Goal: Communication & Community: Answer question/provide support

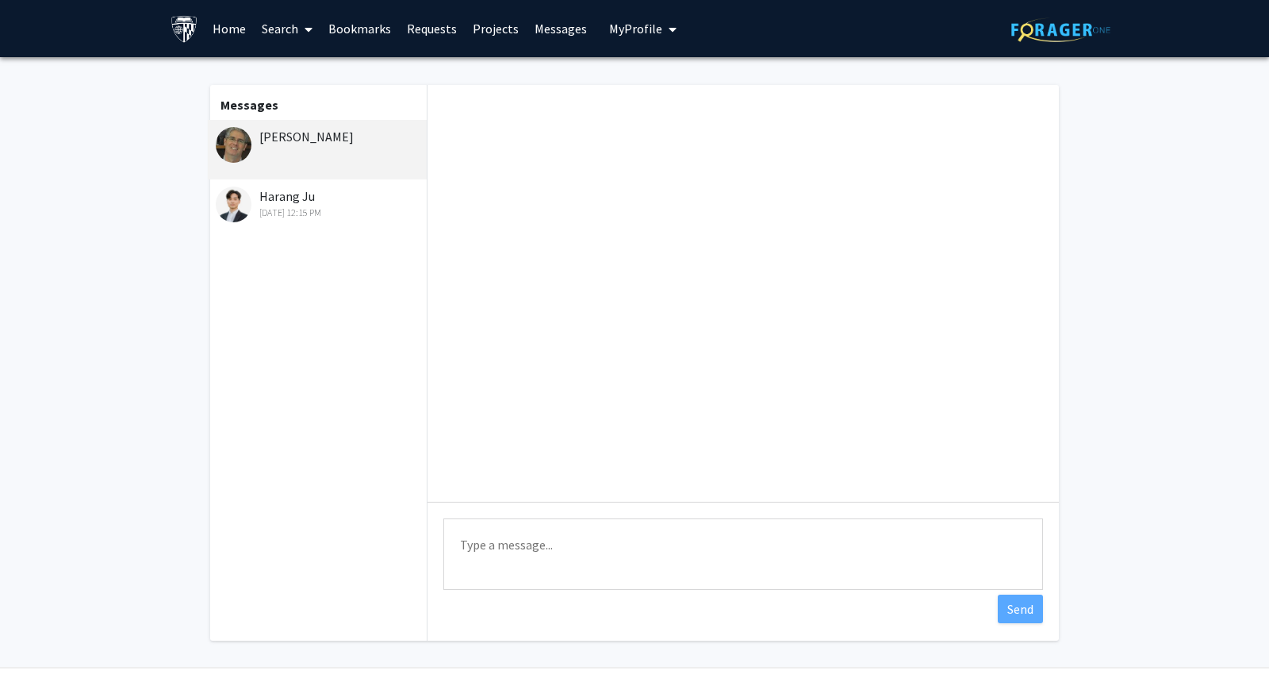
click at [305, 204] on div "Harang Ju Sep 17, 2025 12:15 PM" at bounding box center [319, 202] width 207 height 33
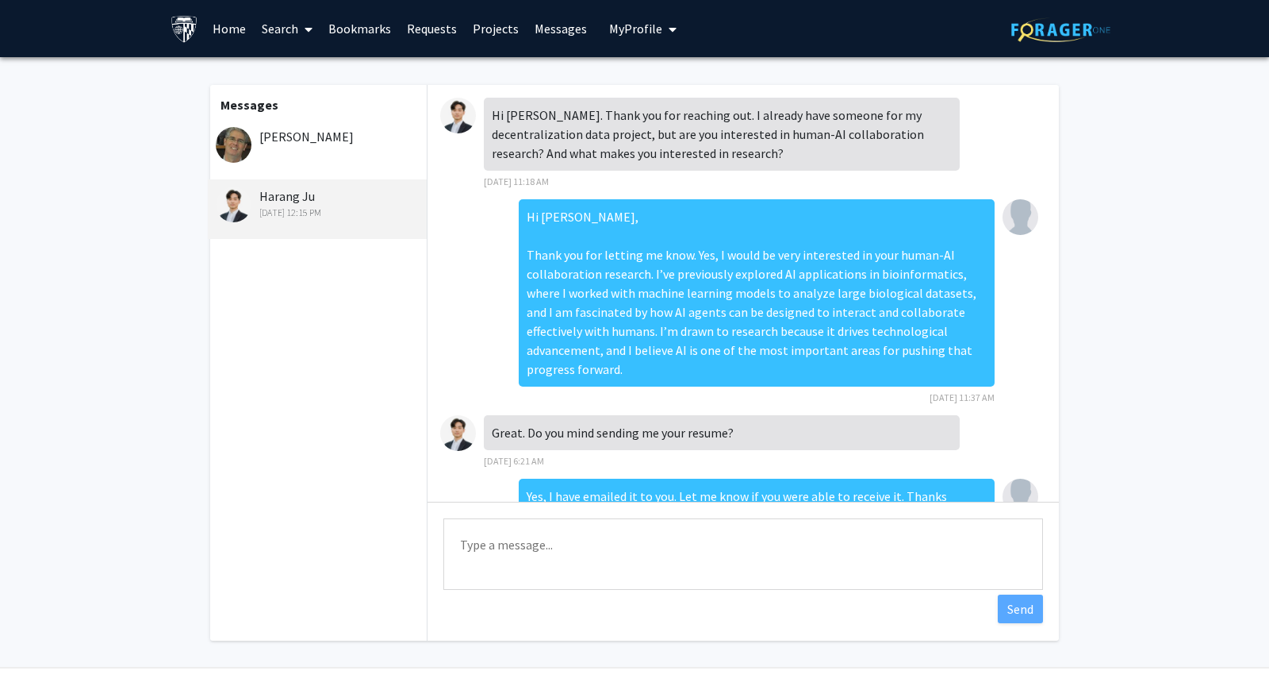
scroll to position [135, 0]
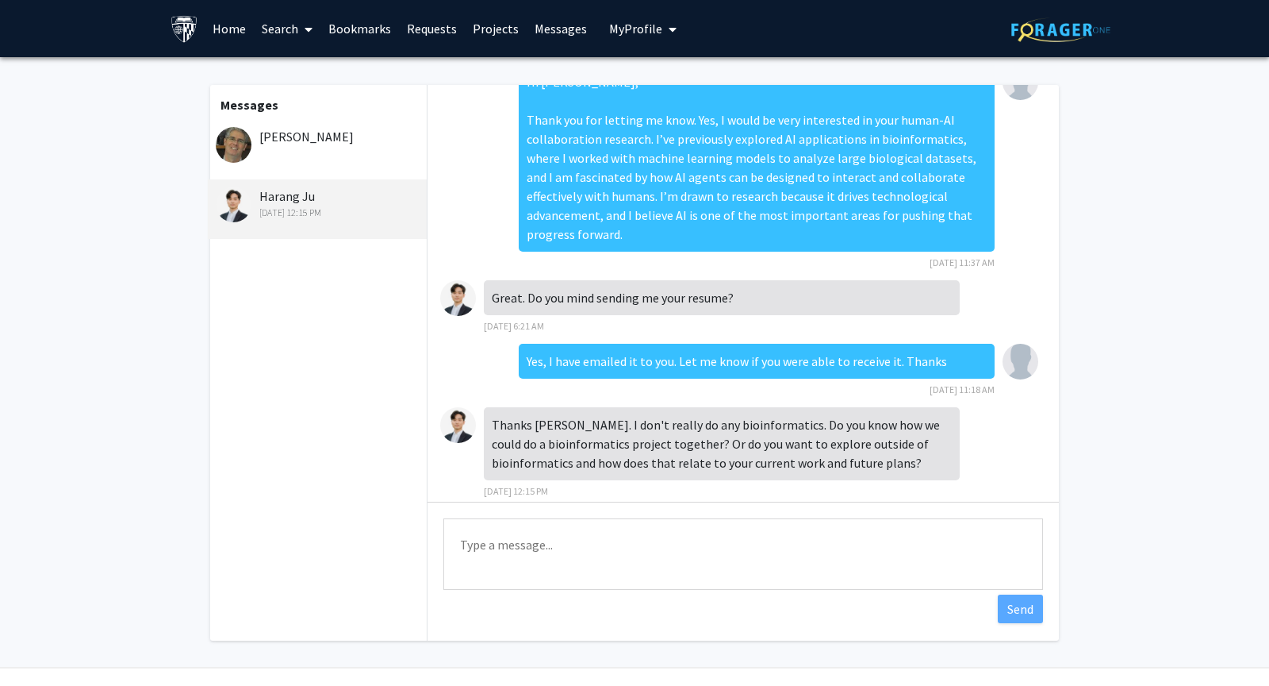
click at [625, 568] on textarea "Type a message" at bounding box center [744, 553] width 600 height 71
paste textarea "I’m definitely open to working outside of bioinformatics — in fact, my long-ter…"
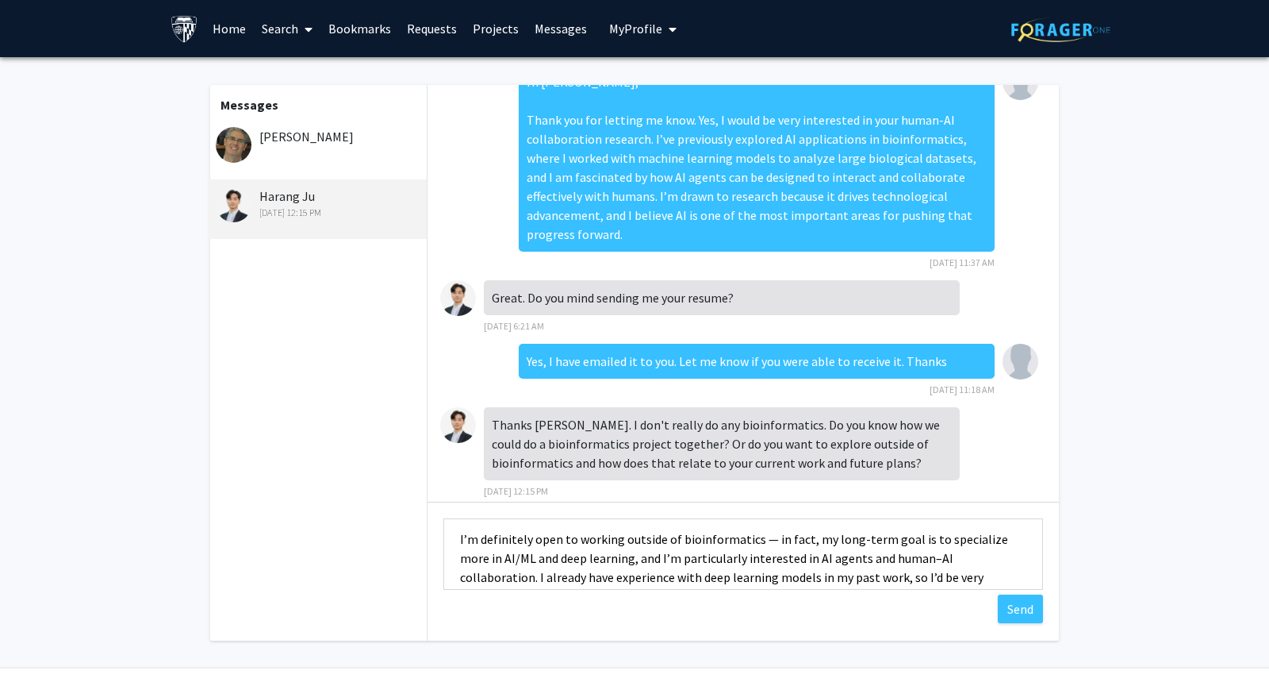
scroll to position [0, 0]
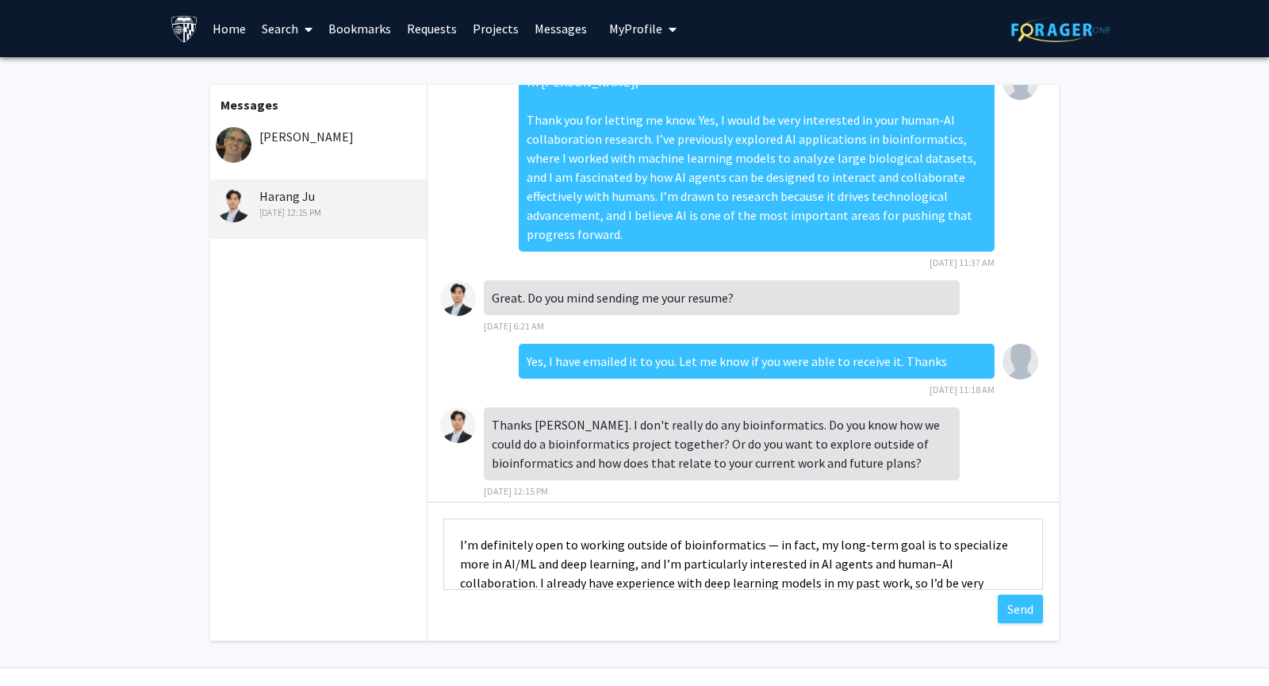
click at [763, 543] on textarea "I’m definitely open to working outside of bioinformatics — in fact, my long-ter…" at bounding box center [744, 553] width 600 height 71
click at [933, 535] on textarea "I’m definitely open to working outside of bioinformatics. My long-term goal is …" at bounding box center [744, 553] width 600 height 71
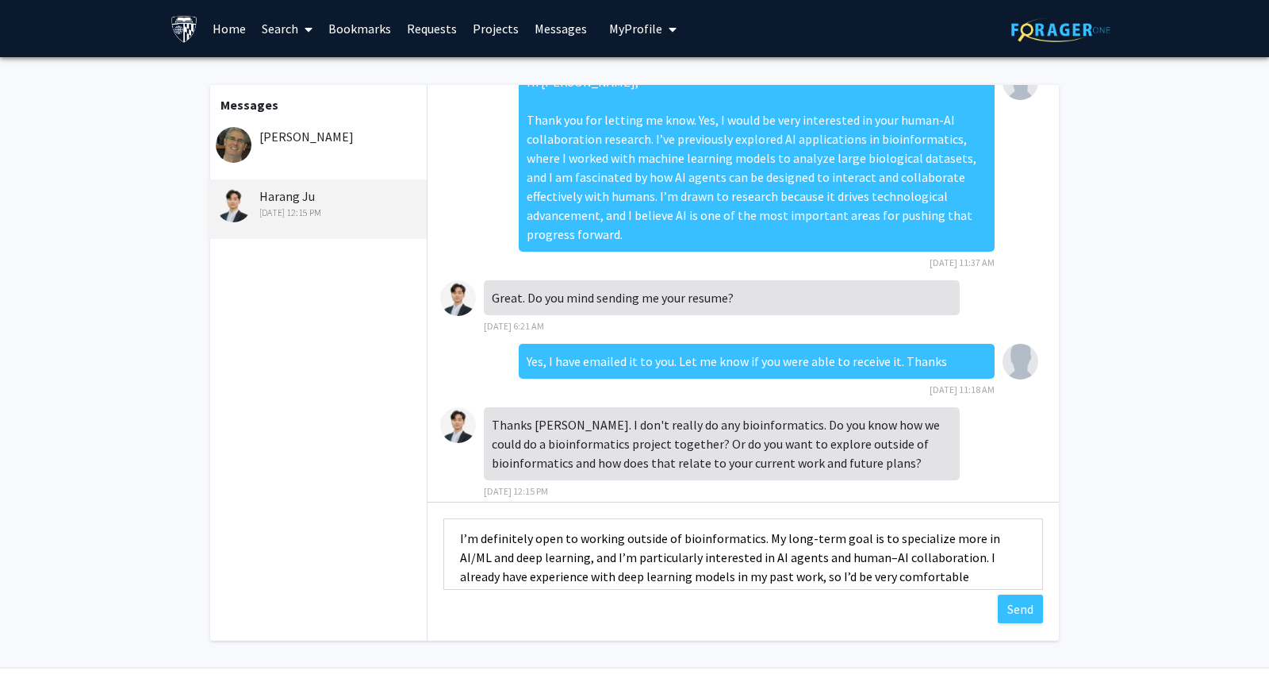
scroll to position [11, 0]
click at [595, 536] on textarea "I’m definitely open to working outside of bioinformatics. My long-term goal is …" at bounding box center [744, 553] width 600 height 71
drag, startPoint x: 784, startPoint y: 553, endPoint x: 934, endPoint y: 545, distance: 150.2
click at [935, 546] on textarea "I’m definitely open to working outside of bioinformatics. My long-term goal is …" at bounding box center [744, 553] width 600 height 71
click at [926, 574] on textarea "I’m definitely open to working outside of bioinformatics. My long-term goal is …" at bounding box center [744, 553] width 600 height 71
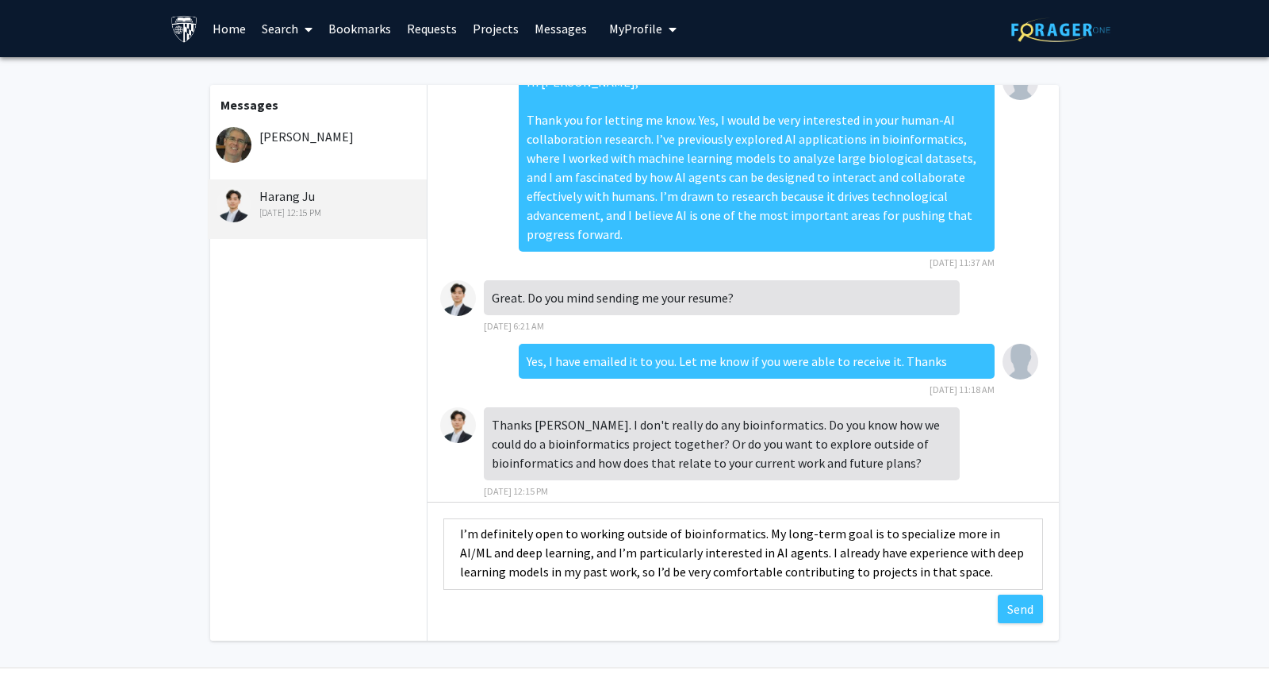
click at [938, 574] on textarea "I’m definitely open to working outside of bioinformatics. My long-term goal is …" at bounding box center [744, 553] width 600 height 71
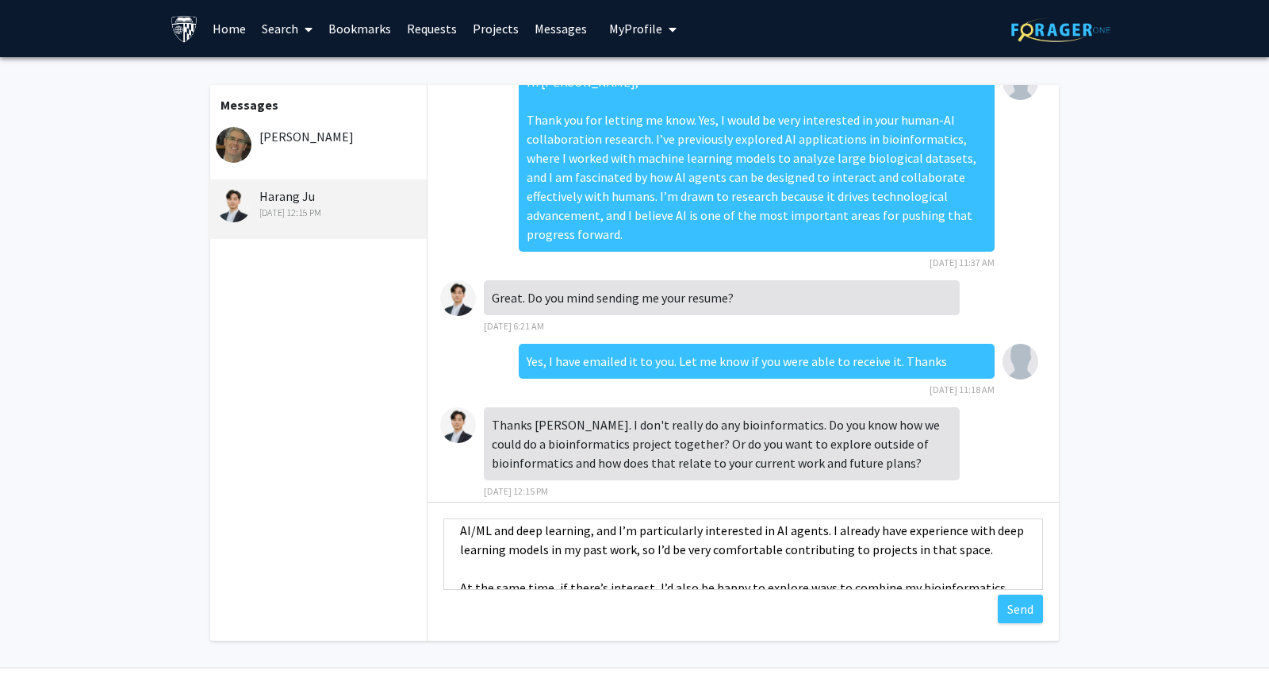
scroll to position [35, 0]
click at [840, 570] on textarea "I’m definitely open to working outside of bioinformatics. My long-term goal is …" at bounding box center [744, 553] width 600 height 71
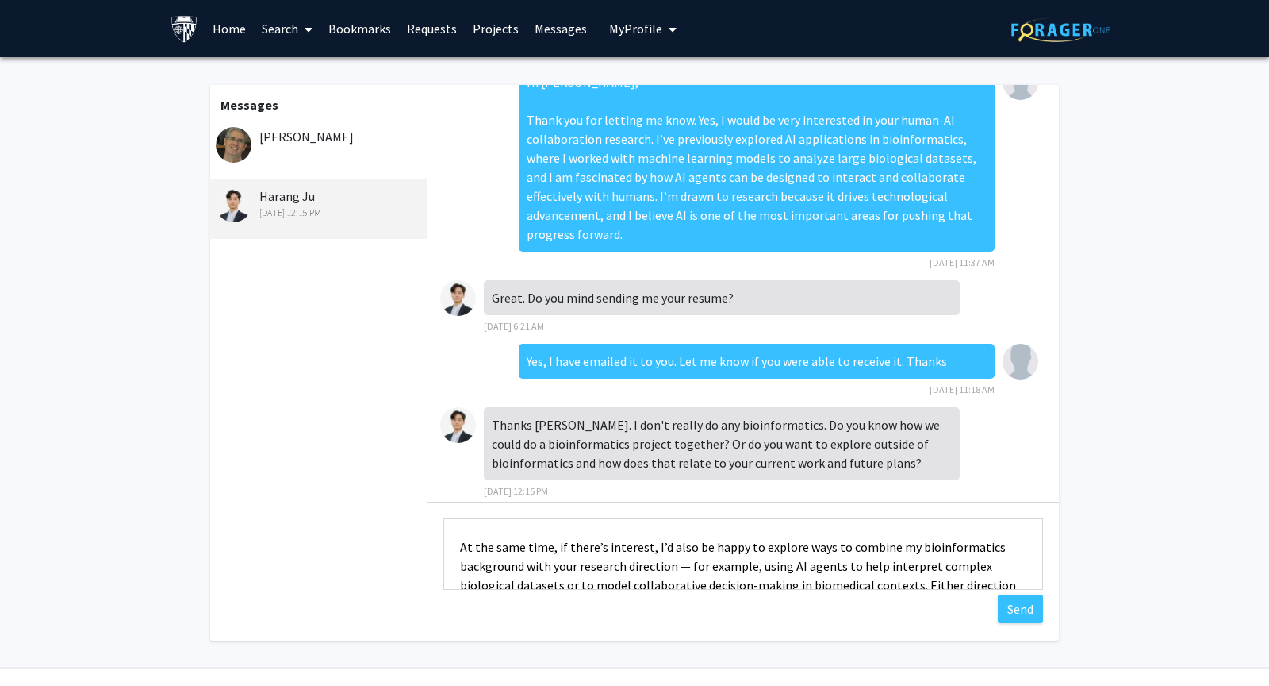
scroll to position [77, 0]
click at [686, 562] on textarea "I’m definitely open to working outside of bioinformatics. My long-term goal is …" at bounding box center [744, 553] width 600 height 71
click at [725, 551] on textarea "I’m definitely open to working outside of bioinformatics. My long-term goal is …" at bounding box center [744, 553] width 600 height 71
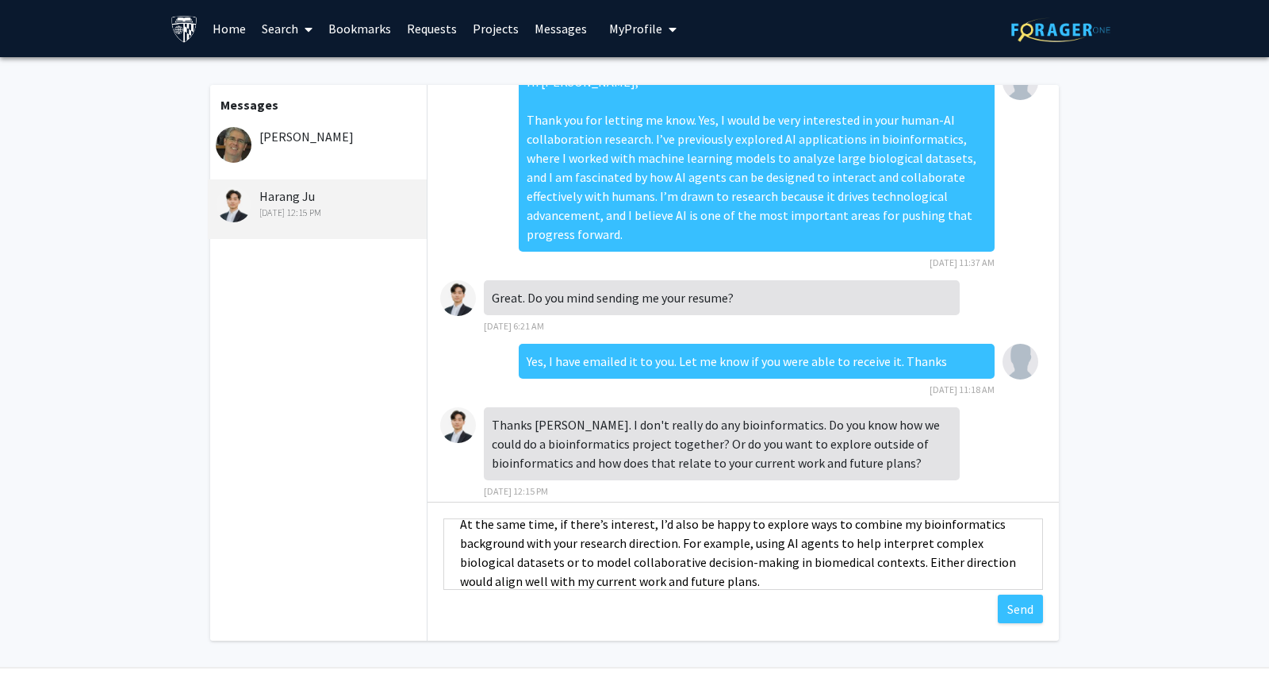
scroll to position [106, 0]
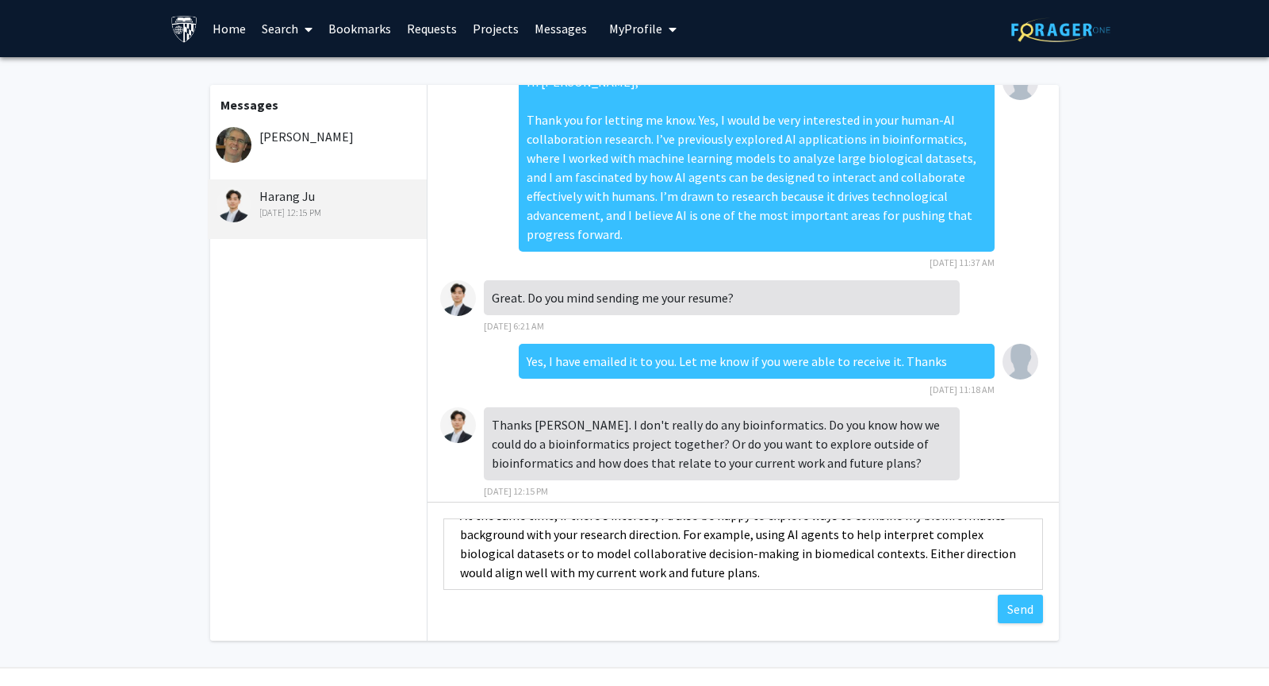
click at [743, 566] on textarea "I’m definitely open to working outside of bioinformatics. My long-term goal is …" at bounding box center [744, 553] width 600 height 71
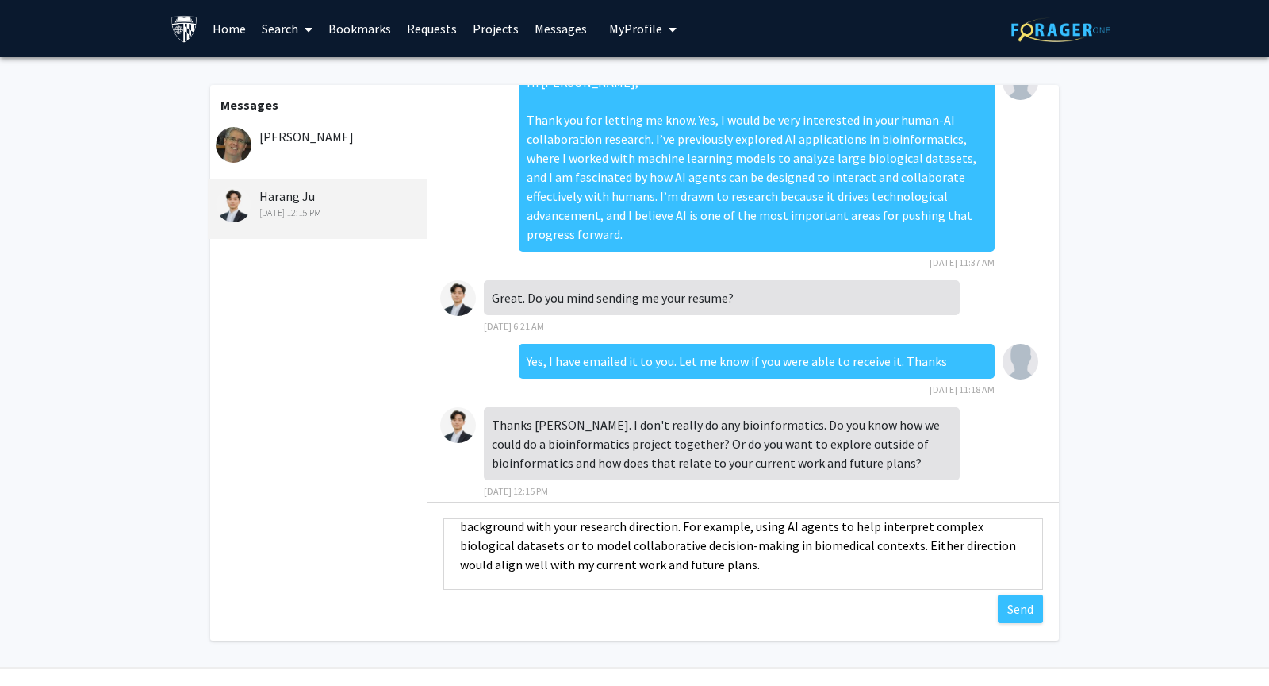
scroll to position [113, 0]
type textarea "I’m definitely open to working outside of bioinformatics. My long-term goal is …"
click at [1021, 601] on button "Send" at bounding box center [1020, 608] width 45 height 29
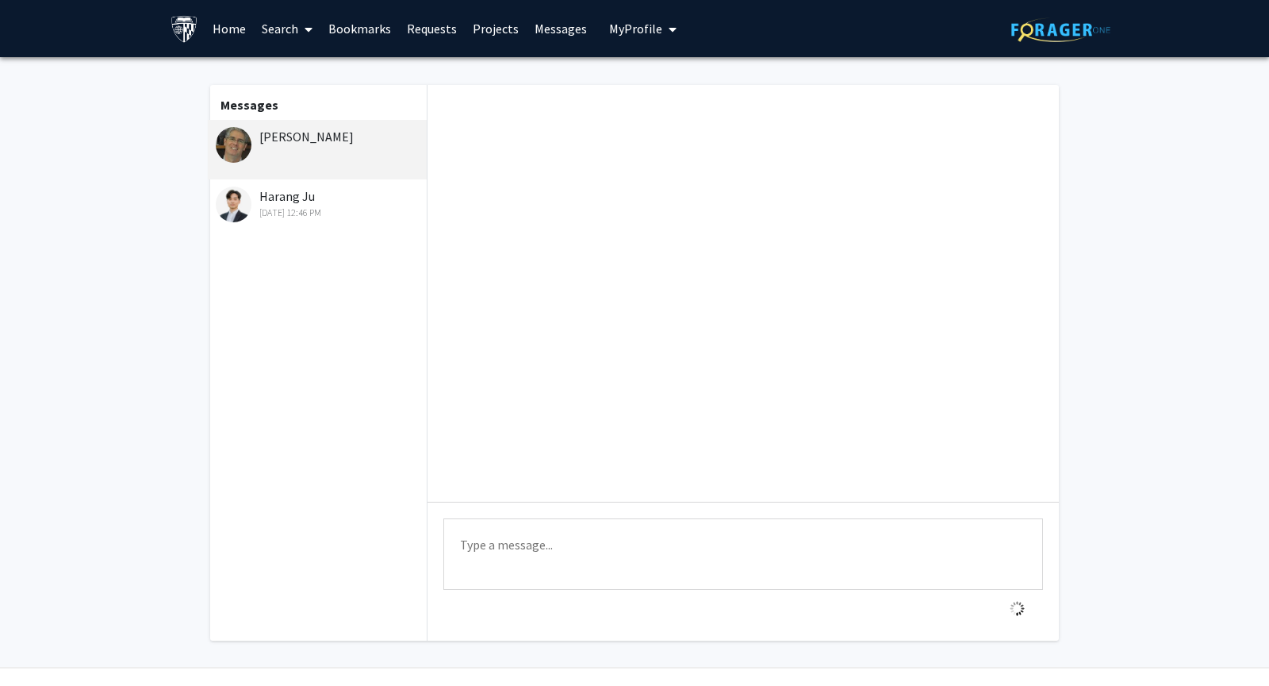
scroll to position [0, 0]
click at [357, 217] on div "[DATE] 12:46 PM" at bounding box center [319, 212] width 207 height 14
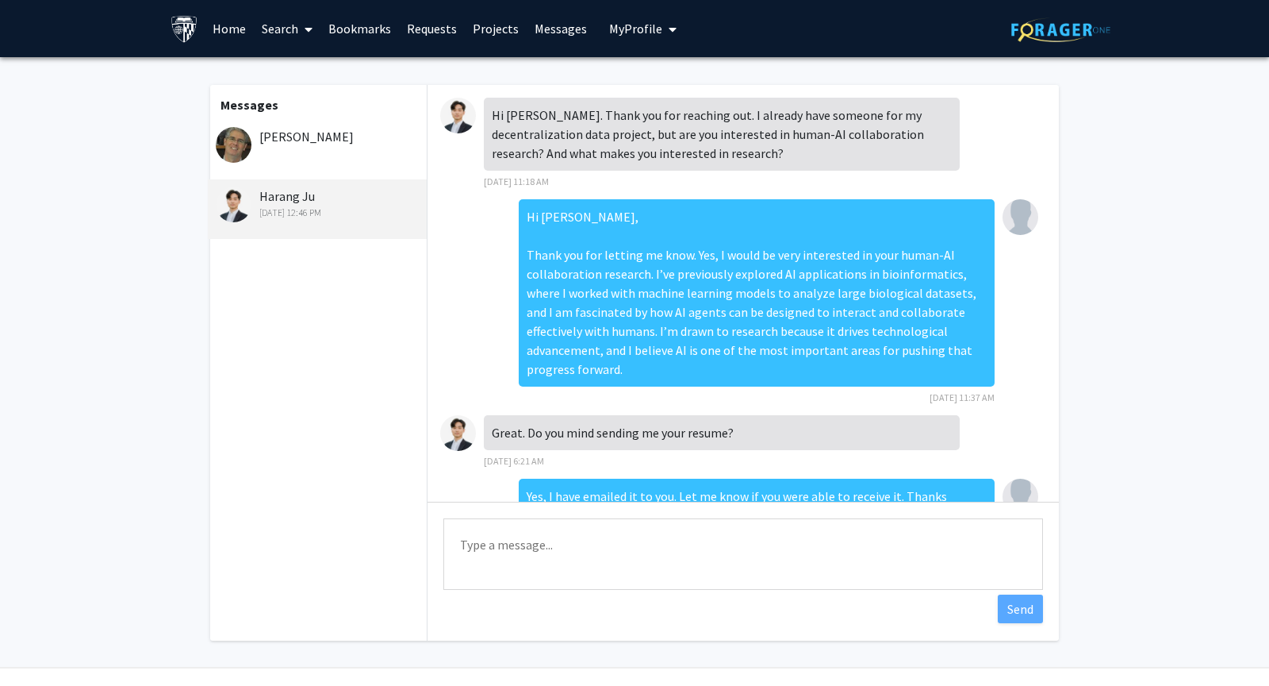
scroll to position [370, 0]
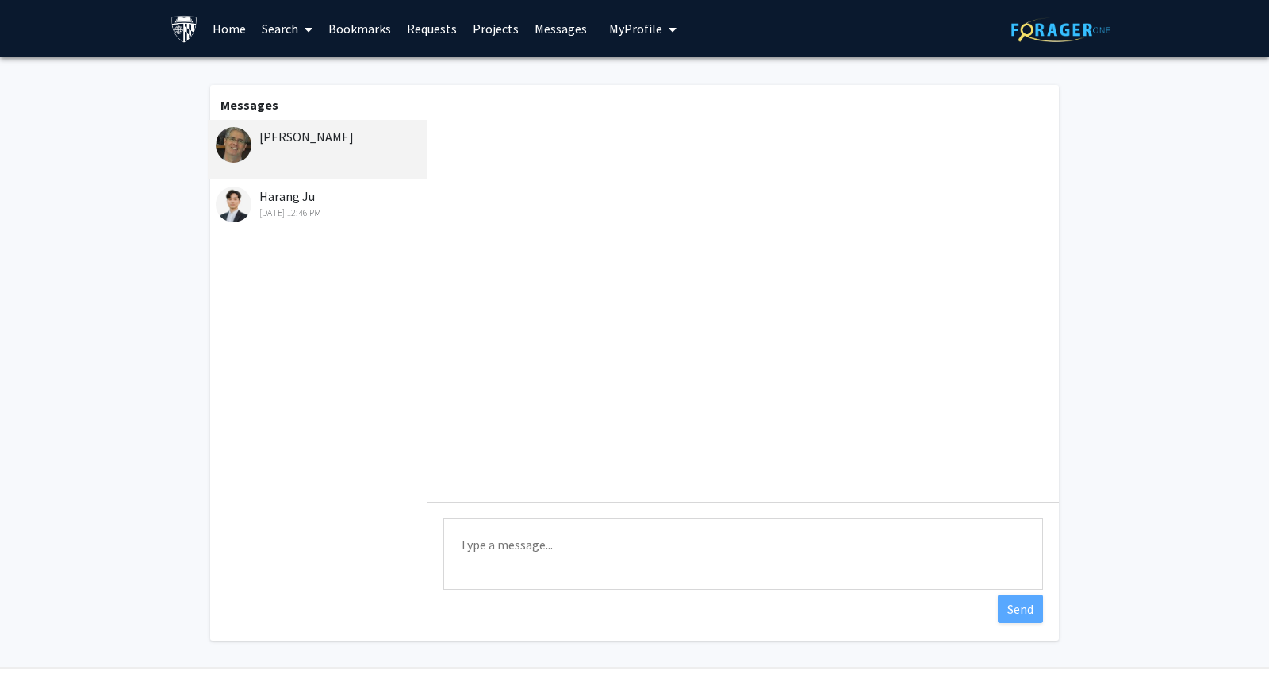
click at [310, 213] on div "[DATE] 12:46 PM" at bounding box center [319, 212] width 207 height 14
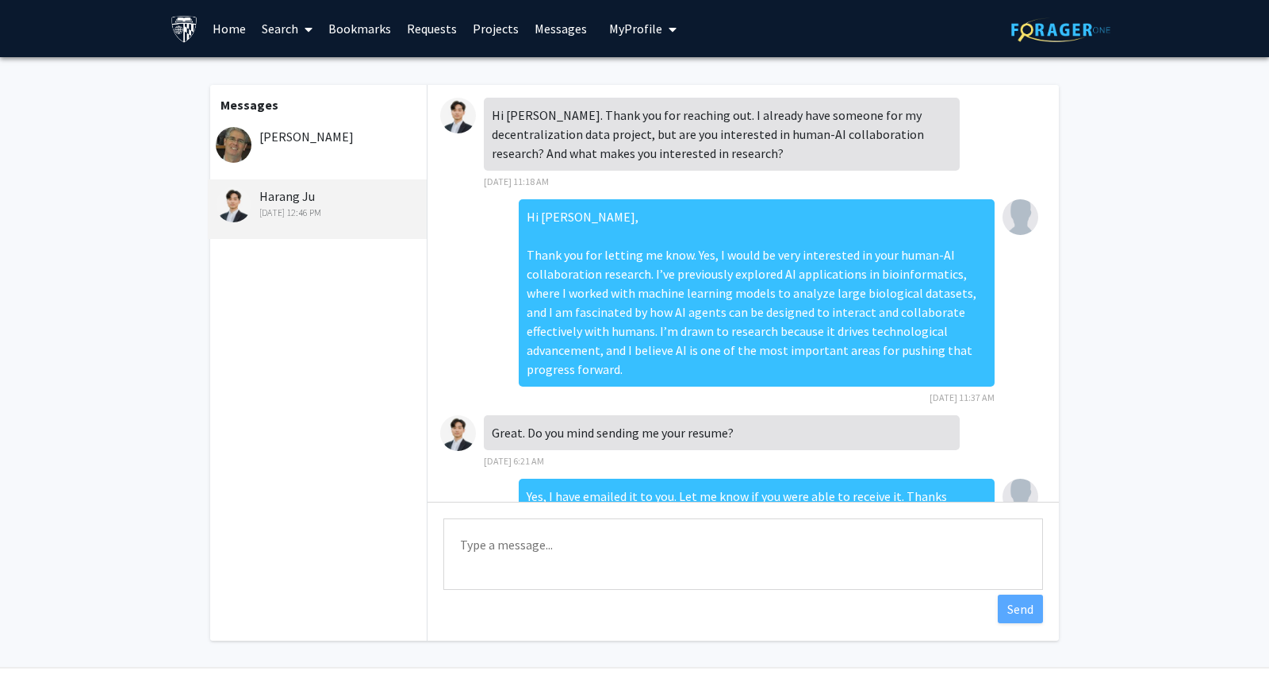
scroll to position [370, 0]
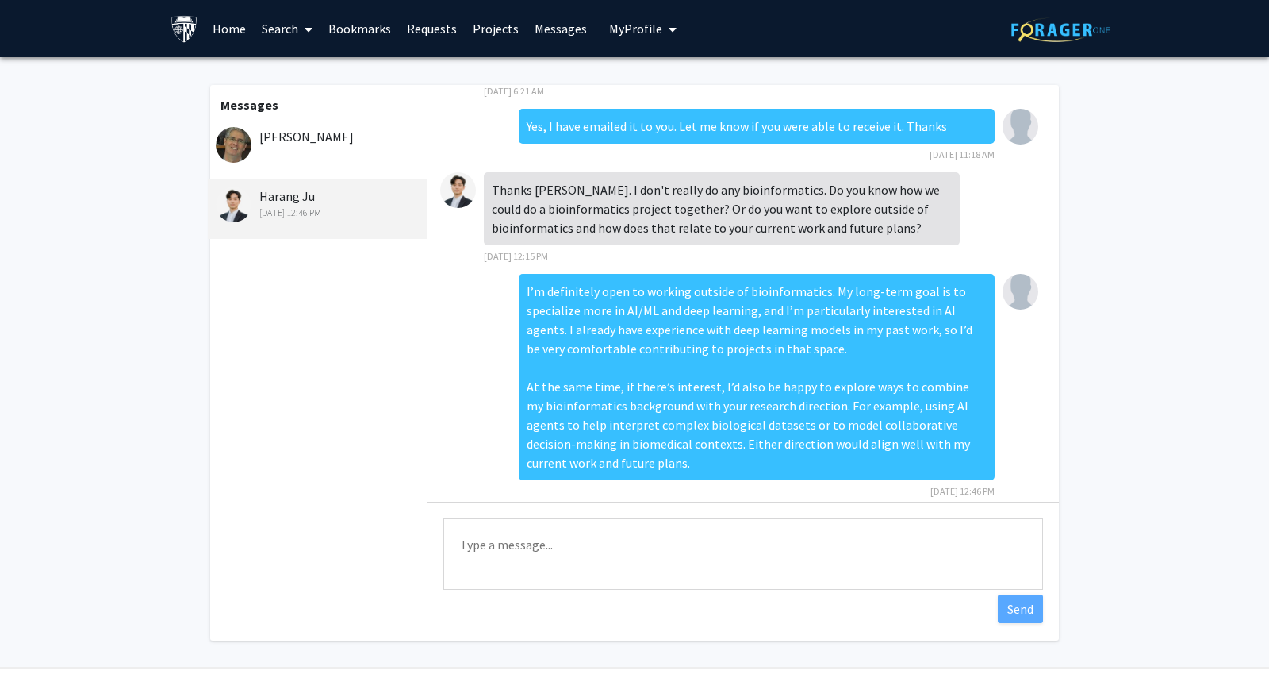
click at [323, 147] on div "[PERSON_NAME]" at bounding box center [317, 150] width 219 height 60
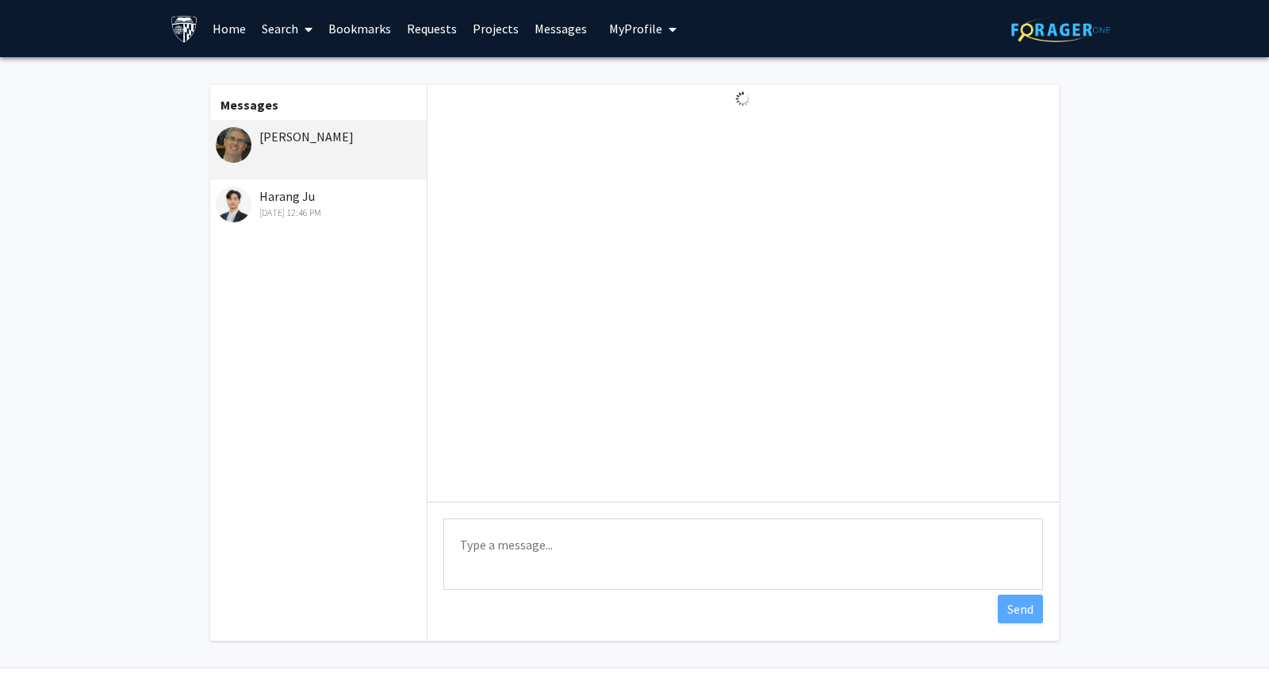
click at [553, 575] on textarea "Type a message" at bounding box center [744, 553] width 600 height 71
click at [298, 202] on div "Harang Ju [DATE] 12:46 PM" at bounding box center [319, 202] width 207 height 33
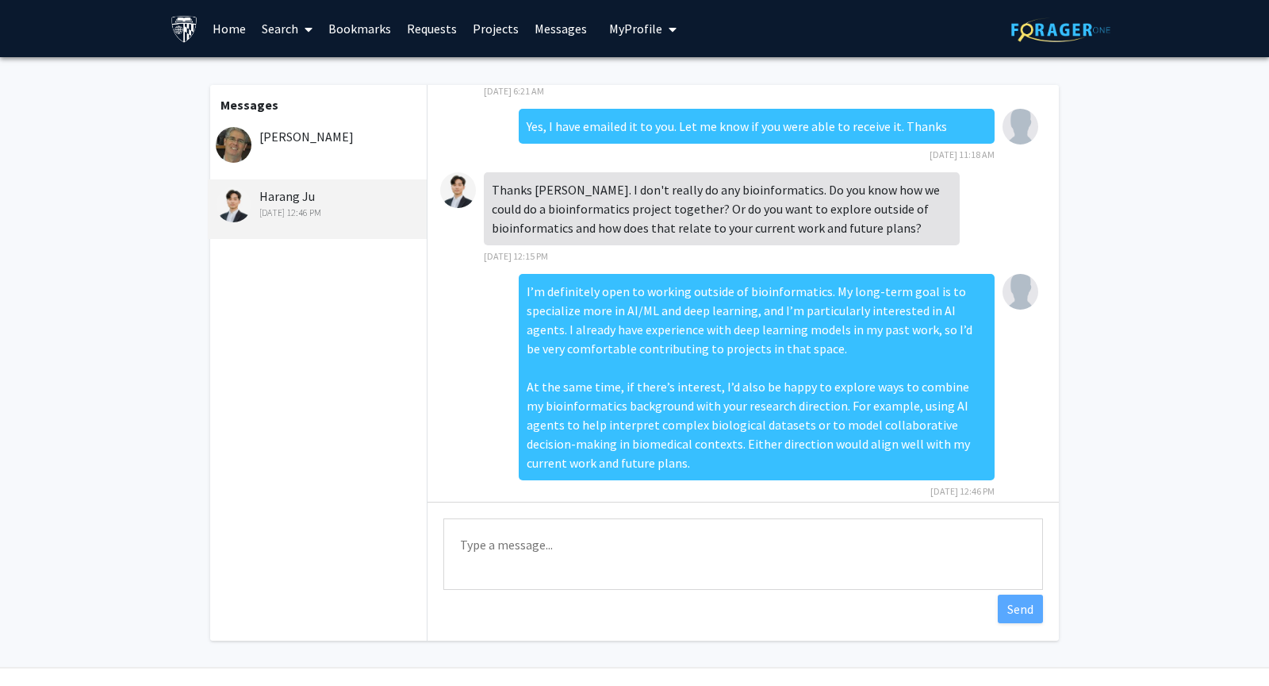
click at [309, 164] on div "[PERSON_NAME]" at bounding box center [317, 150] width 219 height 60
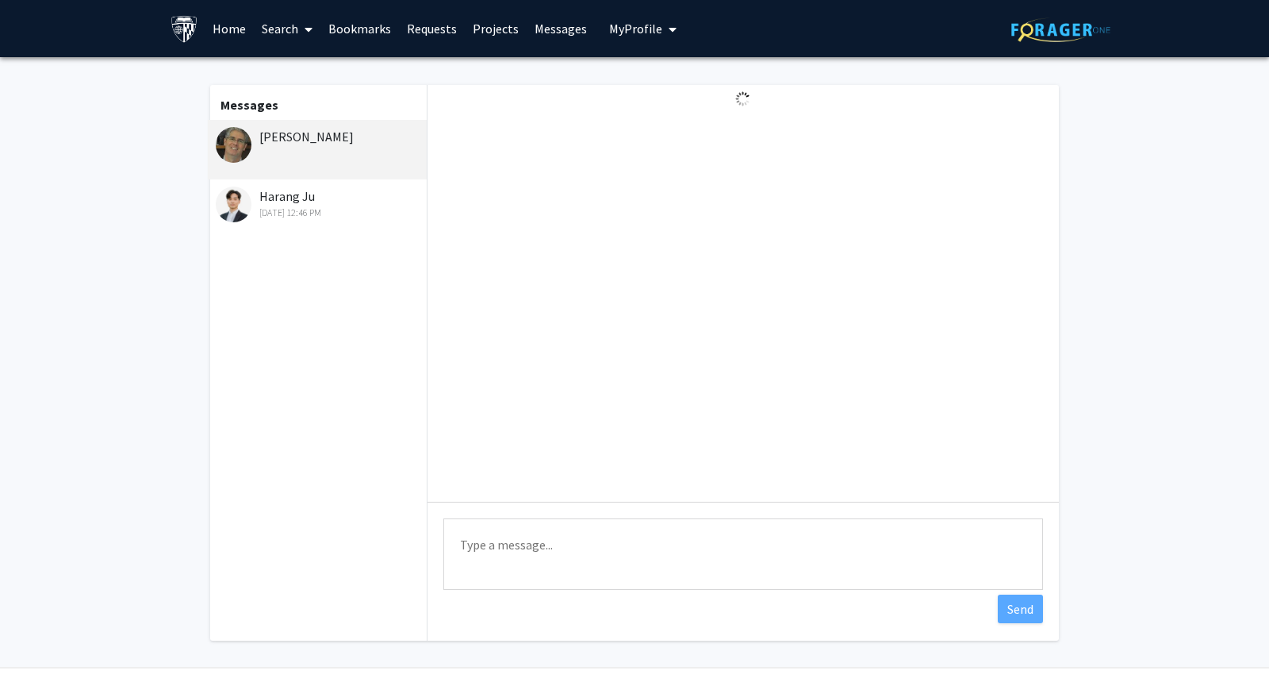
click at [299, 221] on div "Harang Ju [DATE] 12:46 PM" at bounding box center [317, 209] width 219 height 60
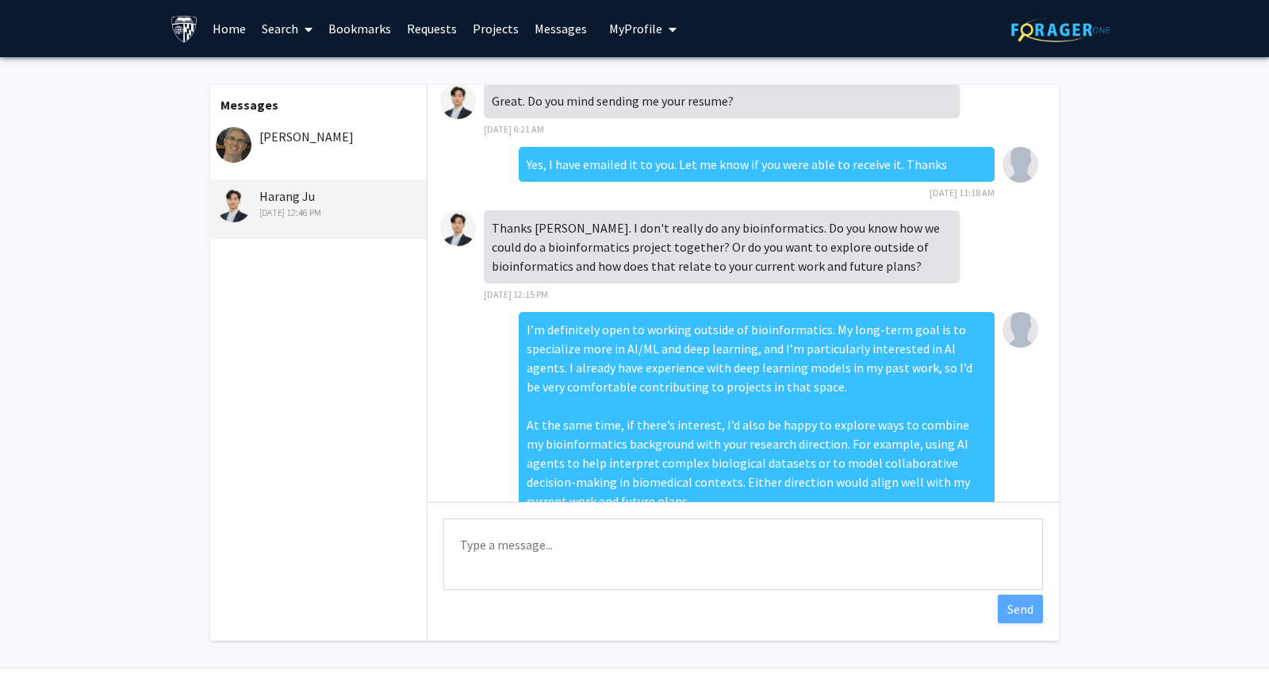
scroll to position [324, 0]
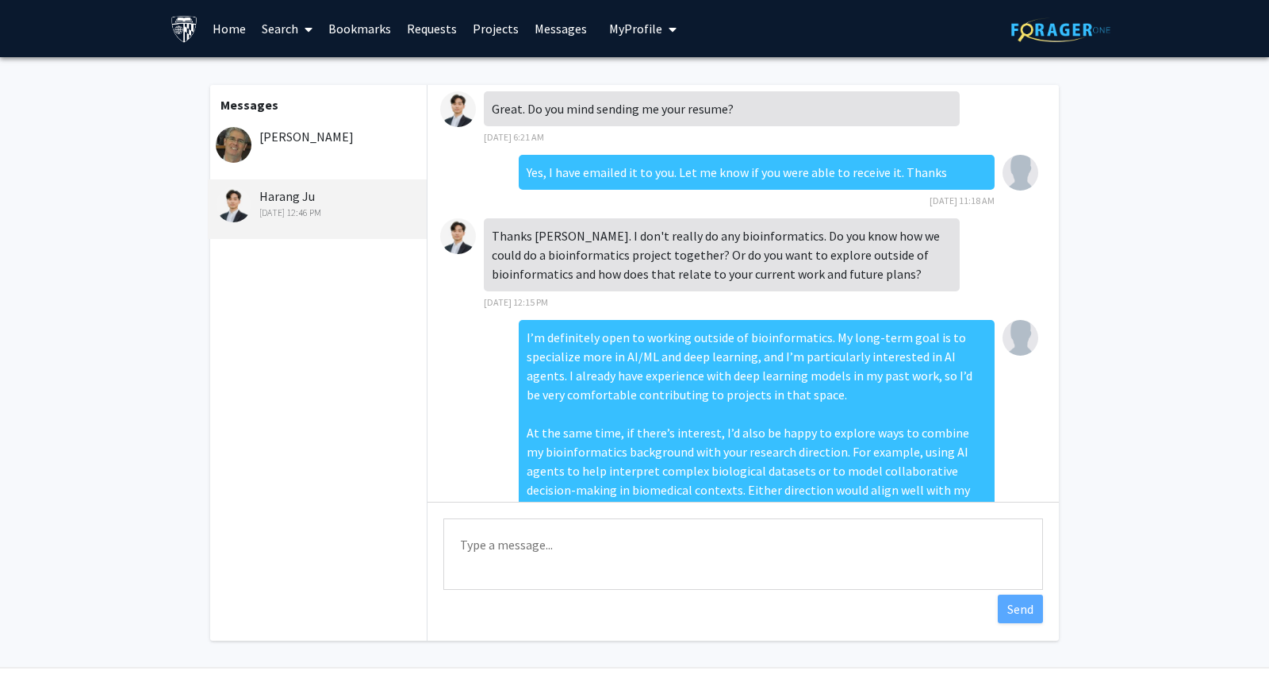
click at [715, 182] on div "Yes, I have emailed it to you. Let me know if you were able to receive it. Than…" at bounding box center [757, 182] width 476 height 54
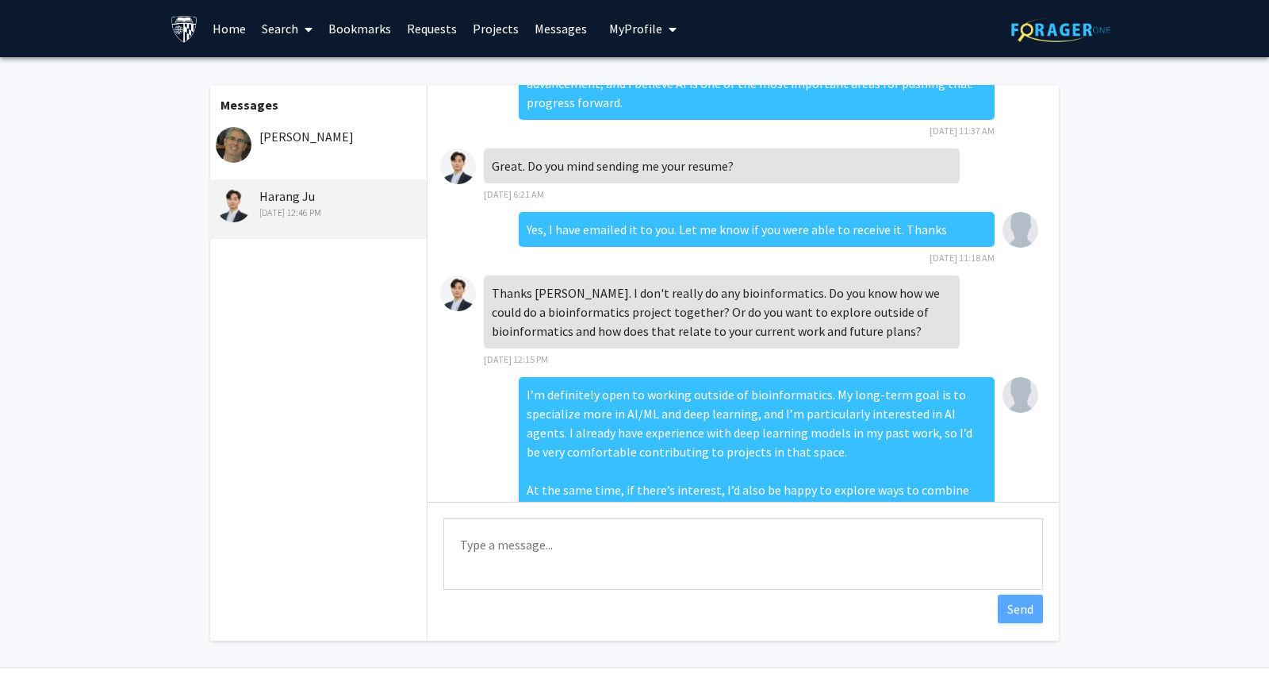
scroll to position [370, 0]
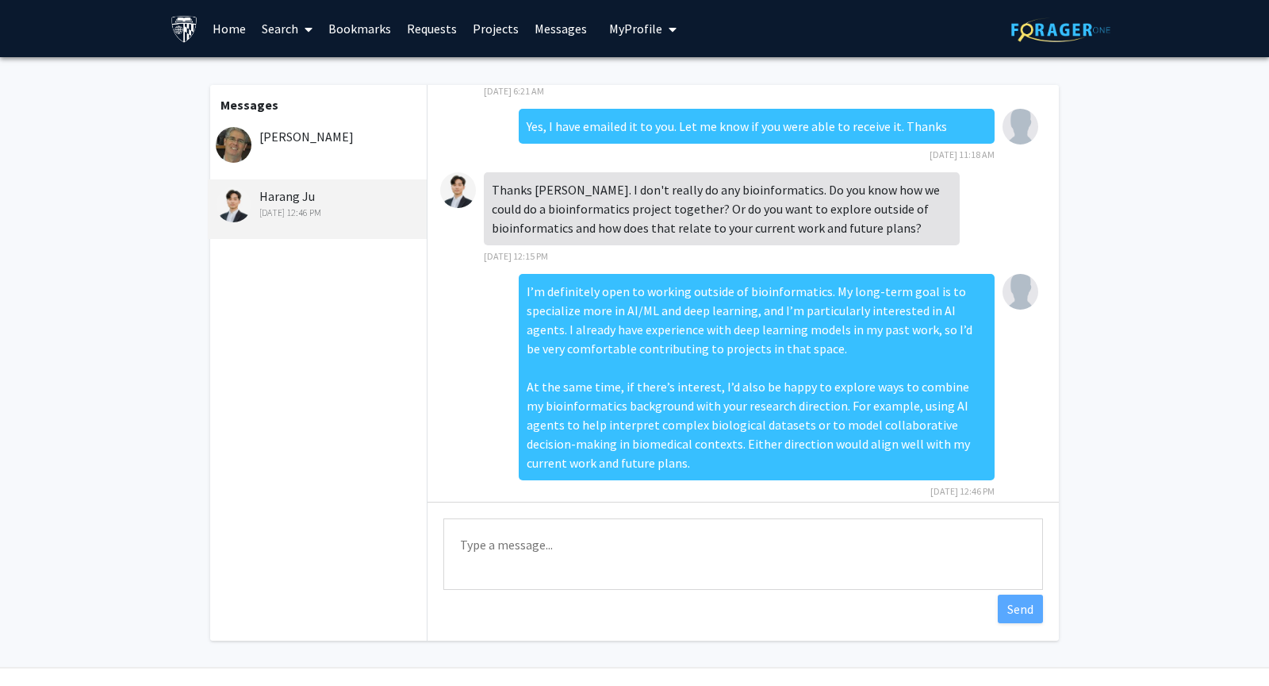
click at [695, 229] on div "Thanks [PERSON_NAME]. I don't really do any bioinformatics. Do you know how we …" at bounding box center [722, 218] width 476 height 92
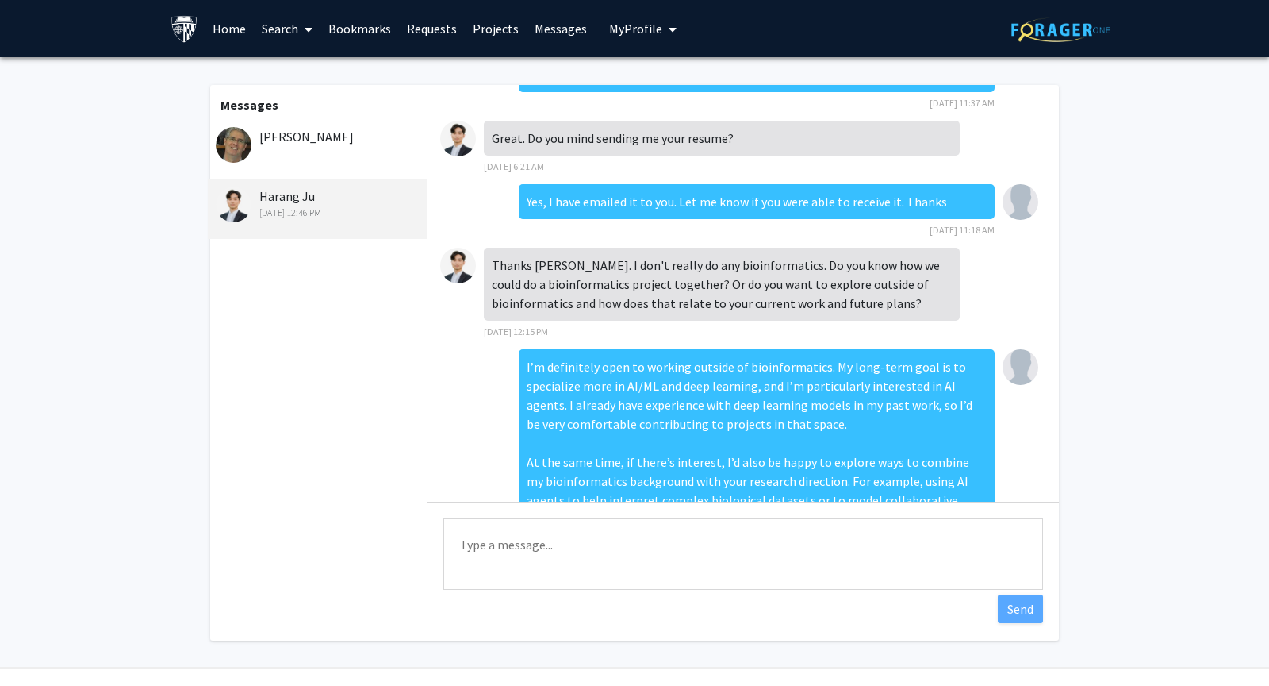
scroll to position [233, 0]
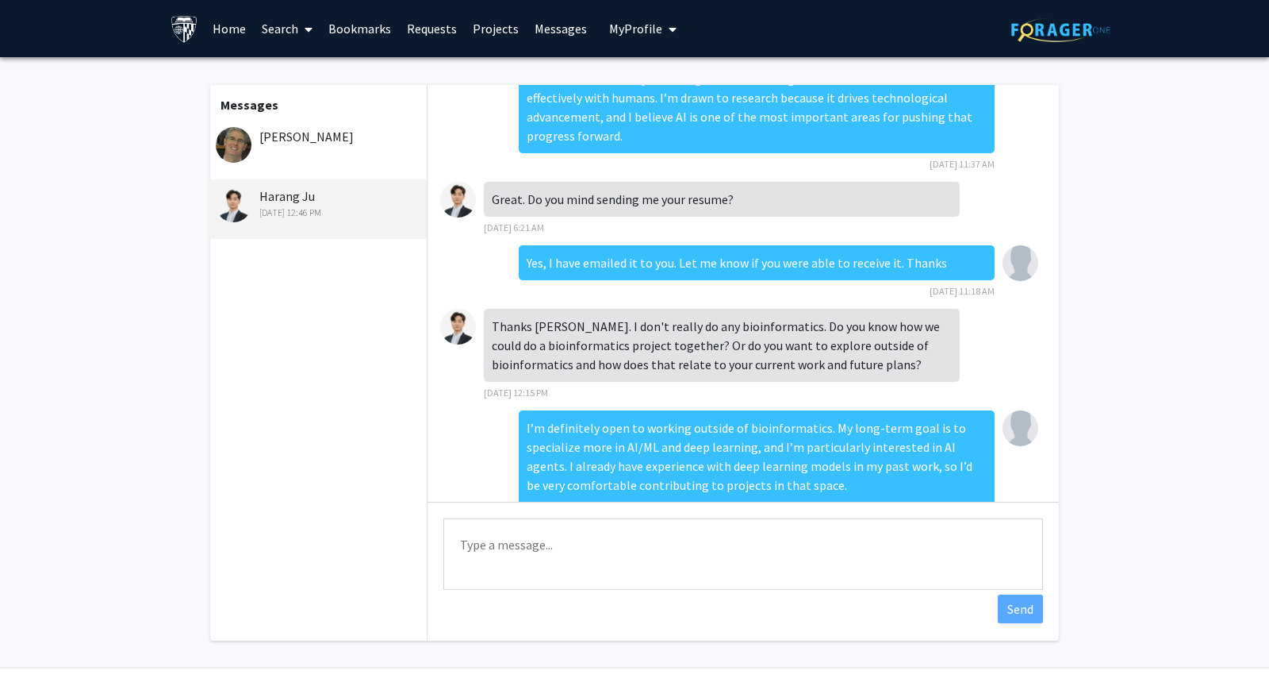
click at [680, 271] on div "Yes, I have emailed it to you. Let me know if you were able to receive it. Than…" at bounding box center [757, 272] width 476 height 54
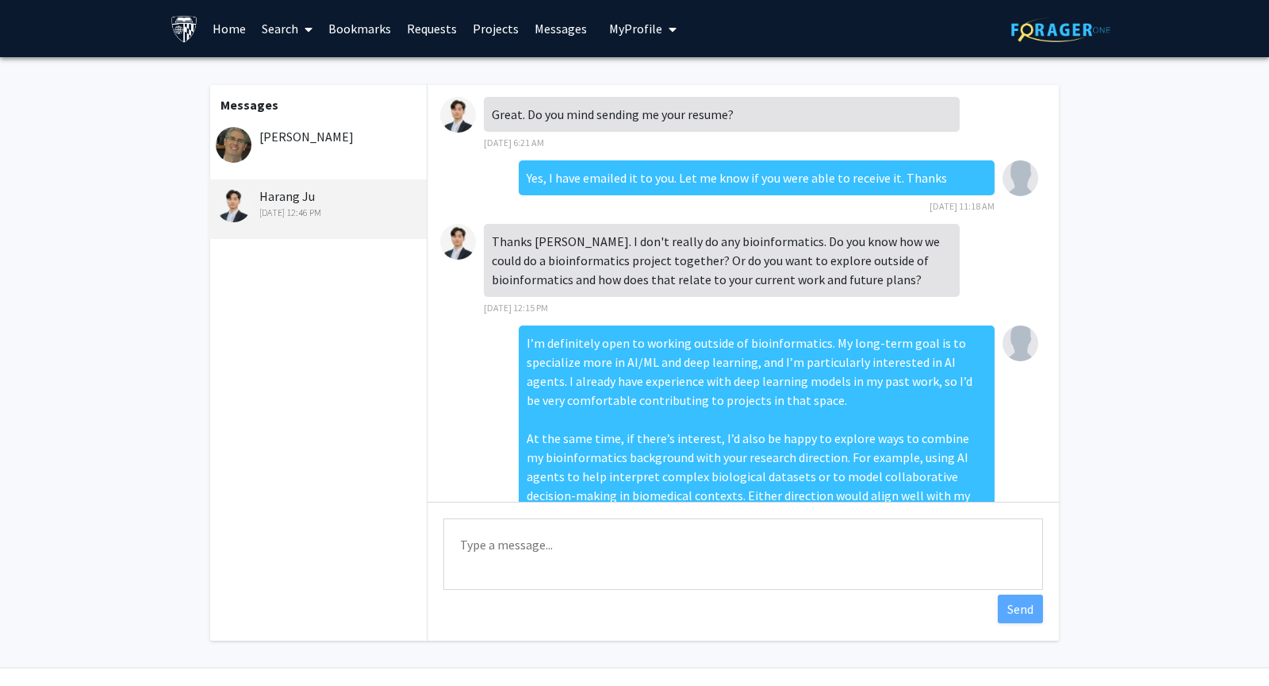
scroll to position [370, 0]
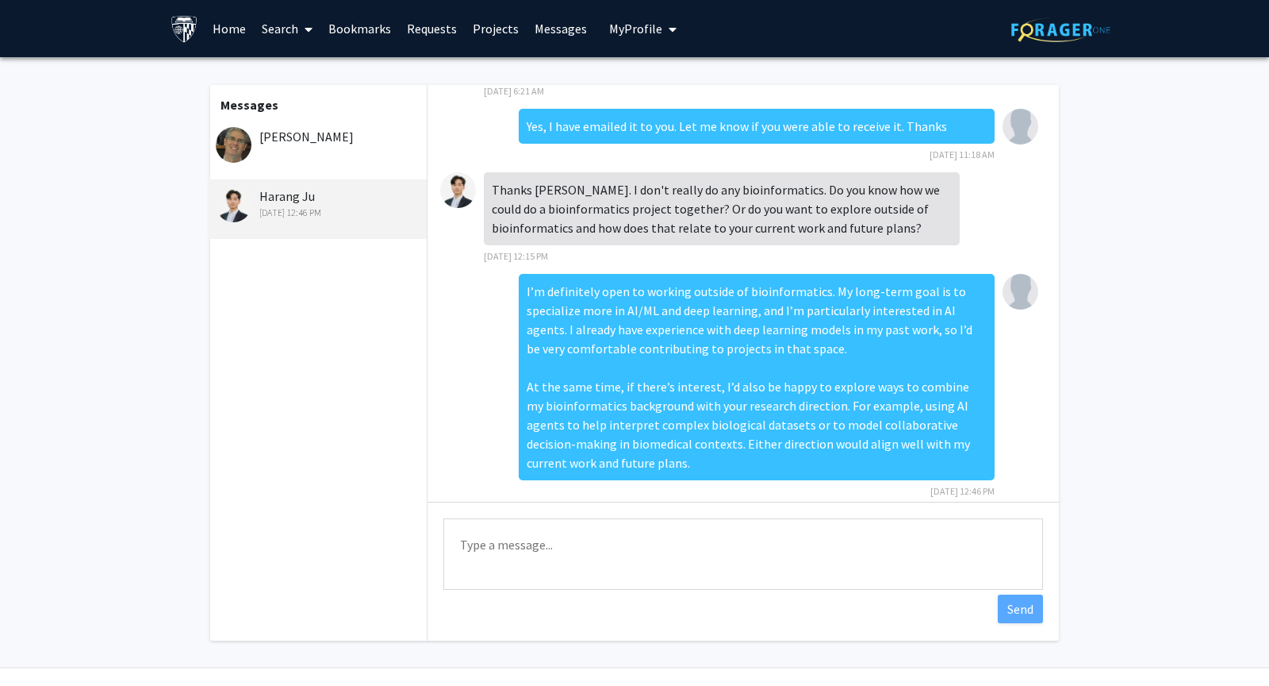
click at [671, 232] on div "Thanks [PERSON_NAME]. I don't really do any bioinformatics. Do you know how we …" at bounding box center [722, 218] width 476 height 92
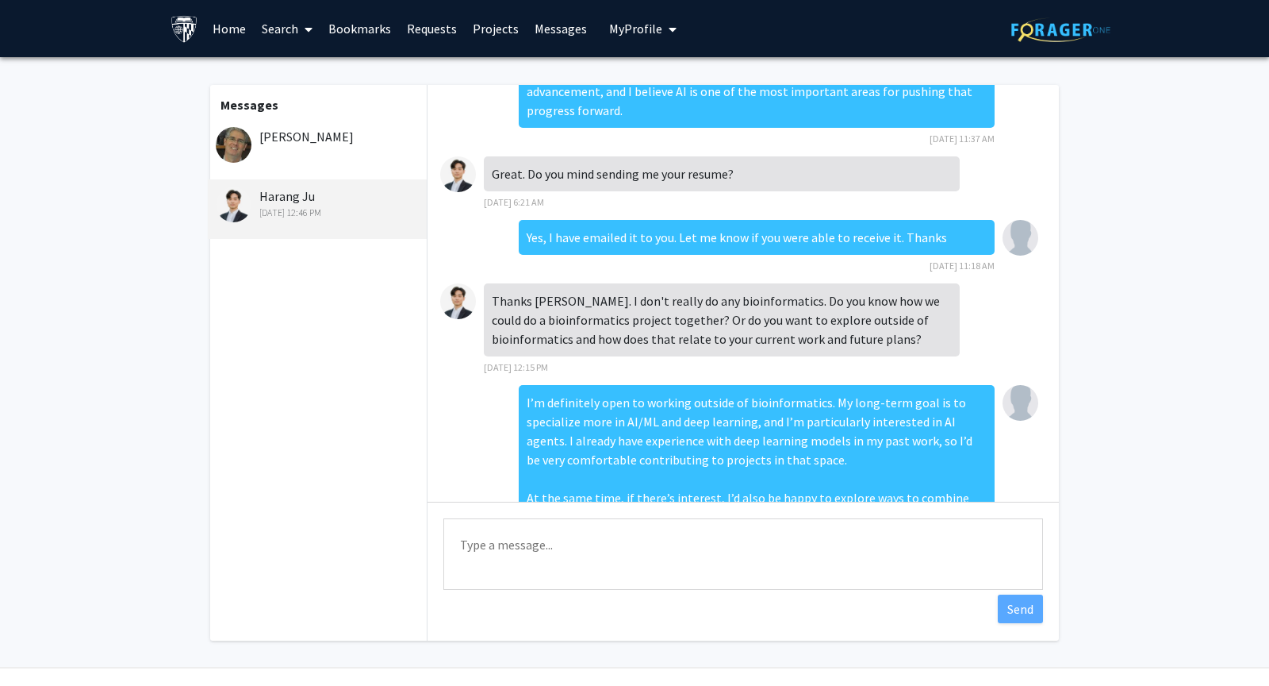
scroll to position [207, 0]
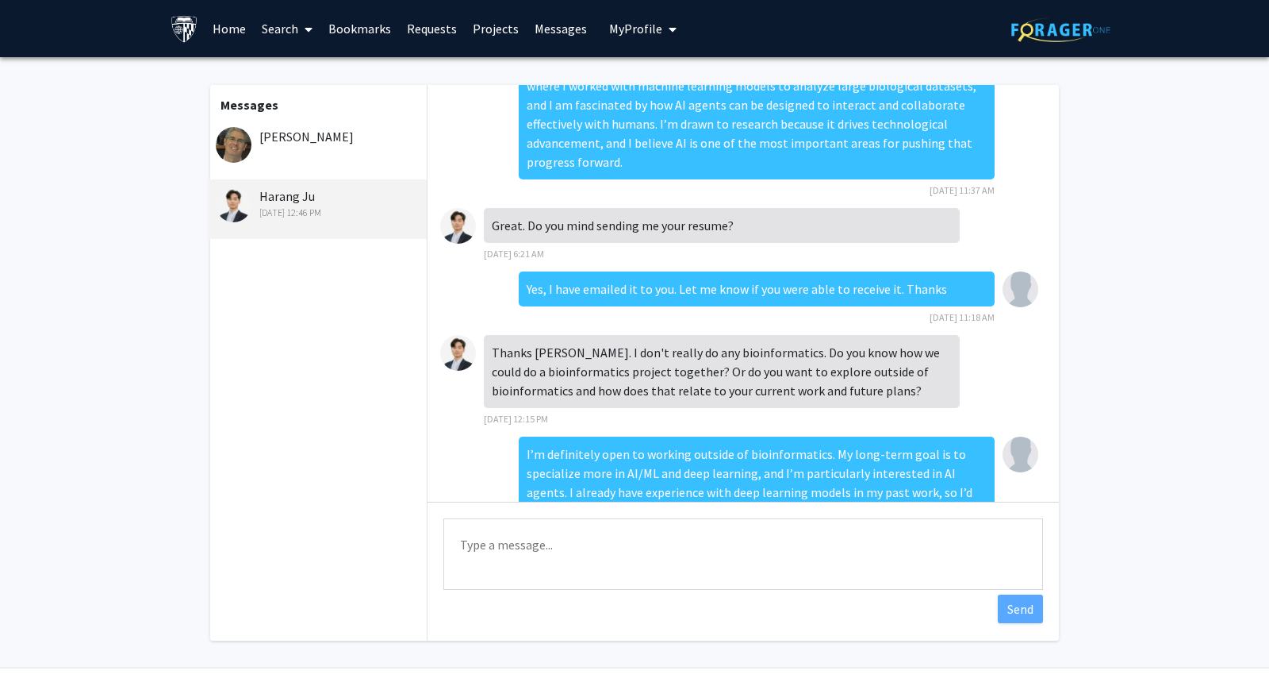
click at [670, 230] on div "Great. Do you mind sending me your resume? [DATE] 6:21 AM" at bounding box center [722, 235] width 476 height 54
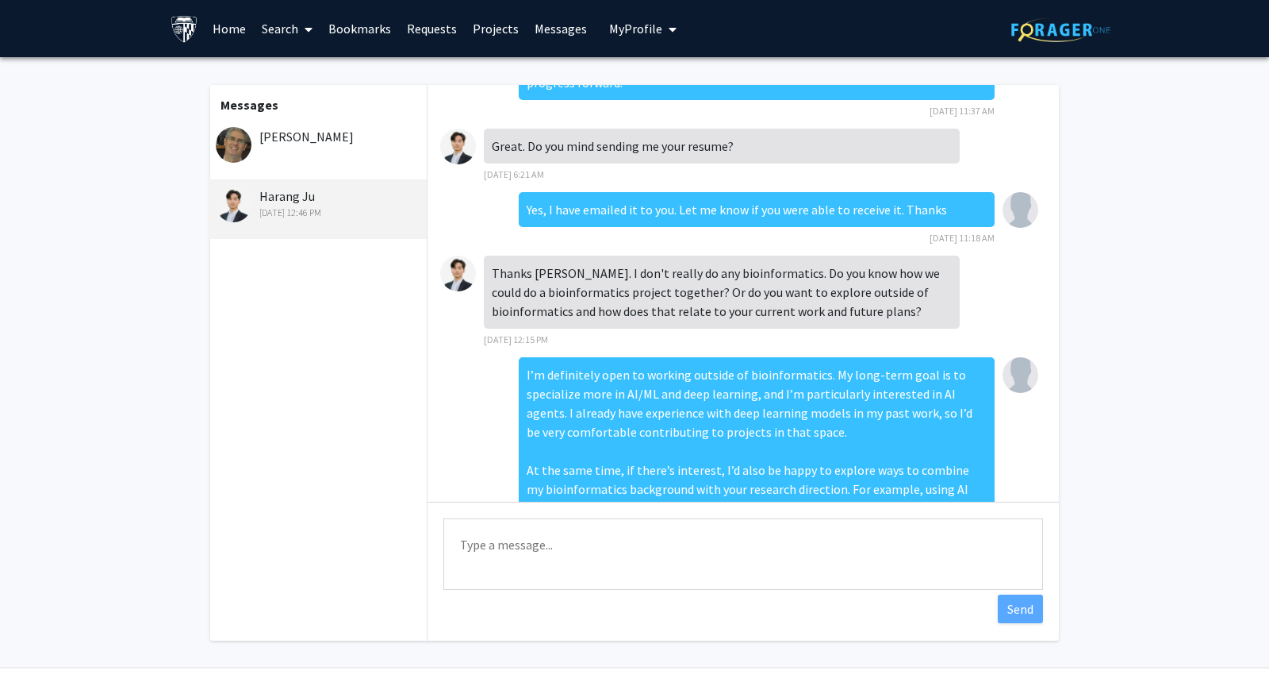
scroll to position [370, 0]
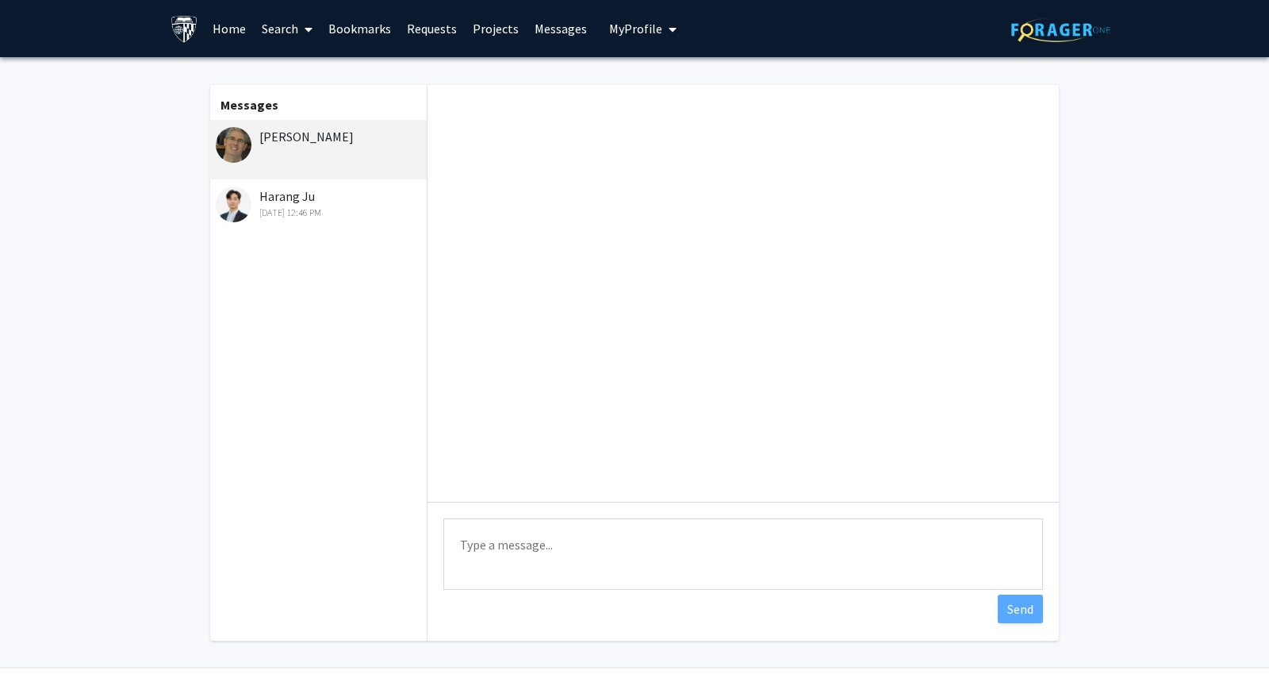
click at [320, 204] on div "Harang Ju [DATE] 12:46 PM" at bounding box center [319, 202] width 207 height 33
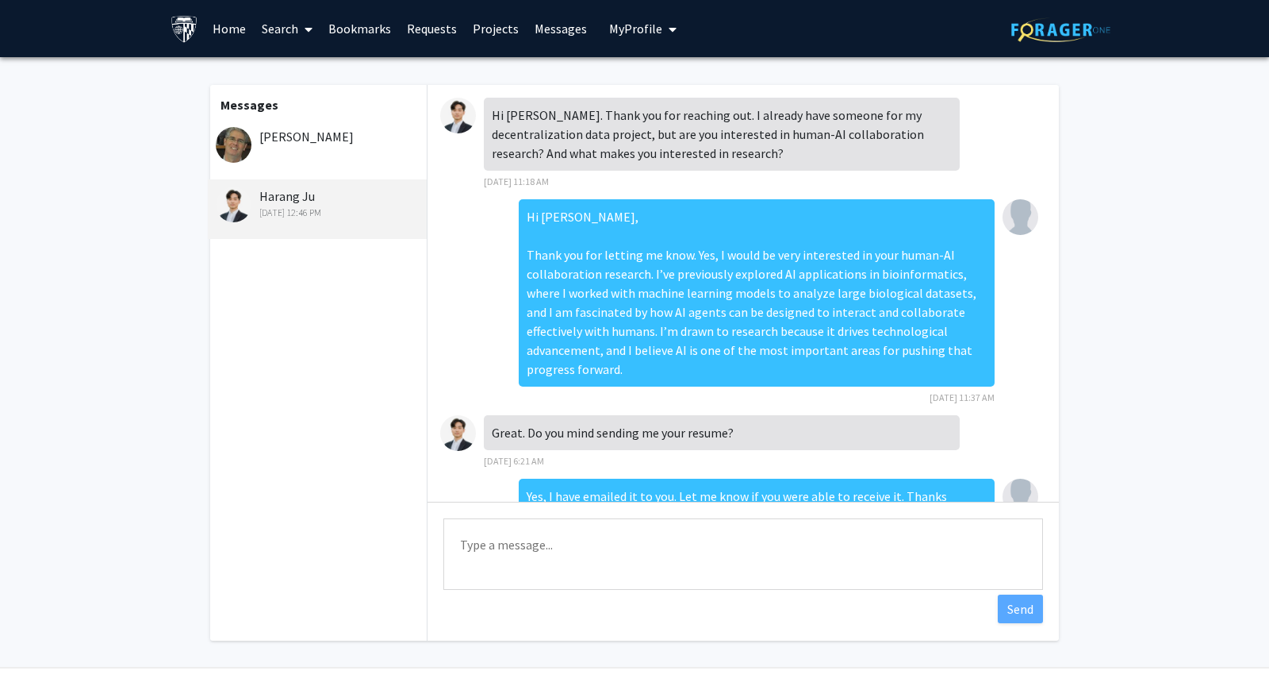
scroll to position [370, 0]
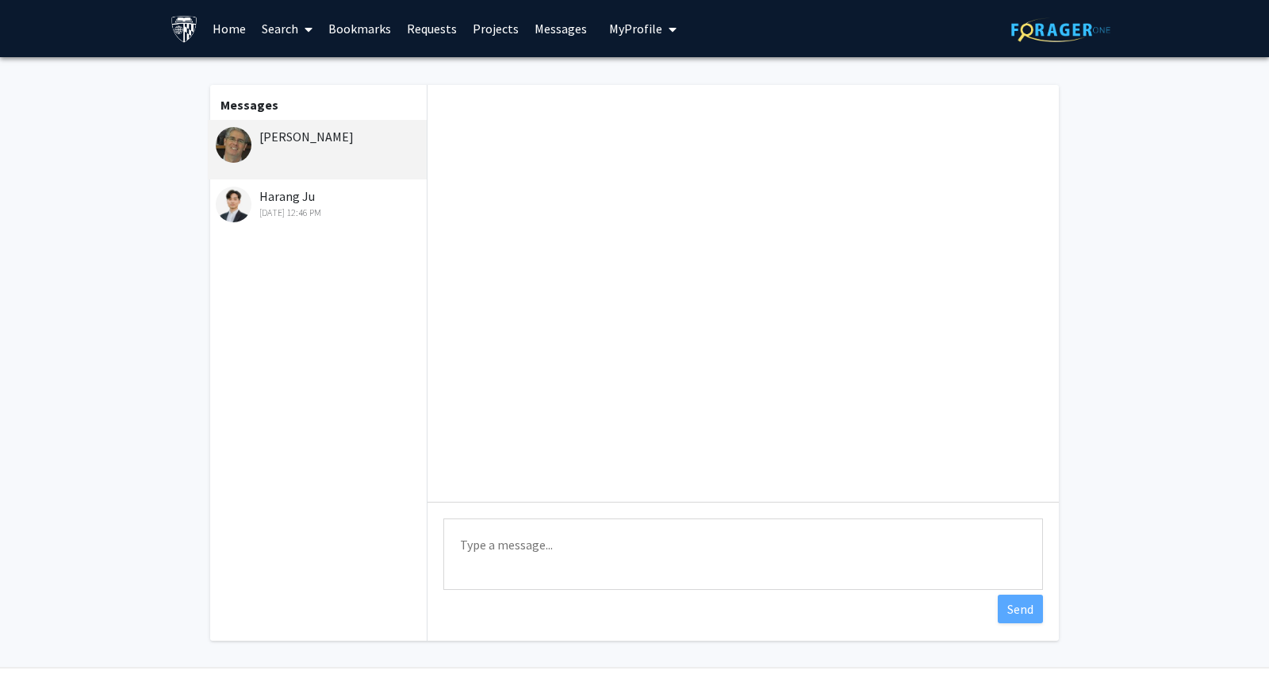
click at [294, 220] on div "Harang Ju [DATE] 12:46 PM" at bounding box center [317, 209] width 219 height 60
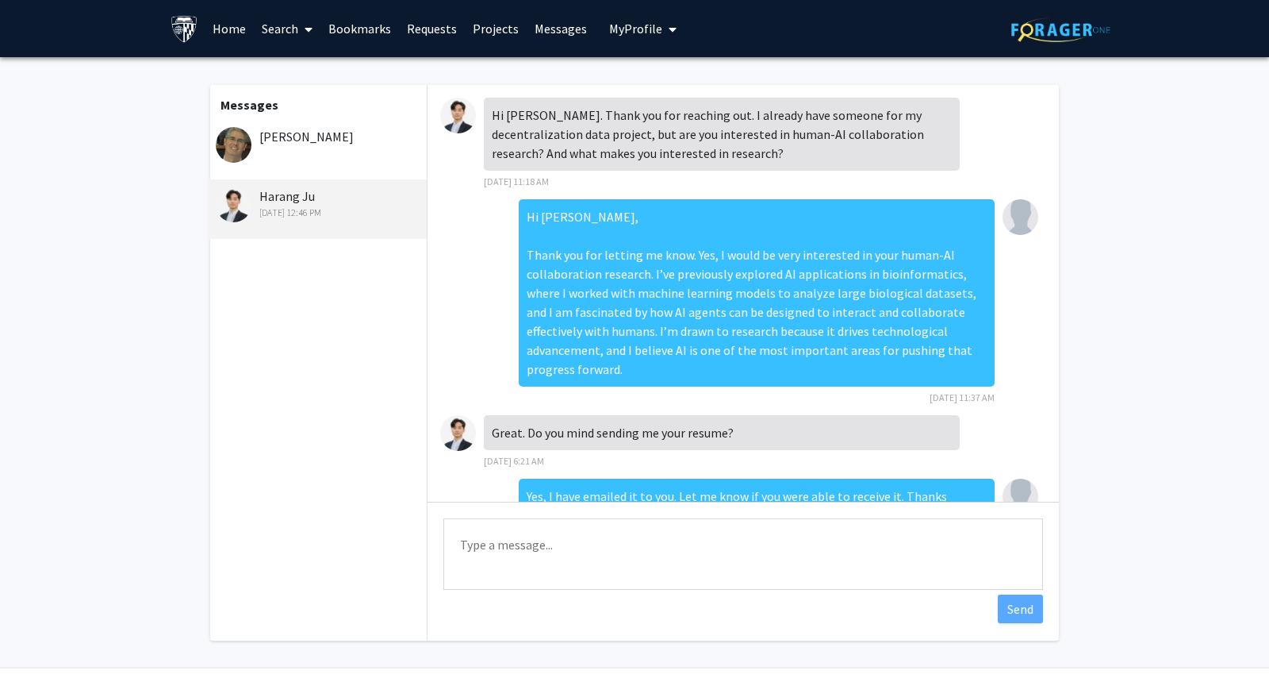
scroll to position [370, 0]
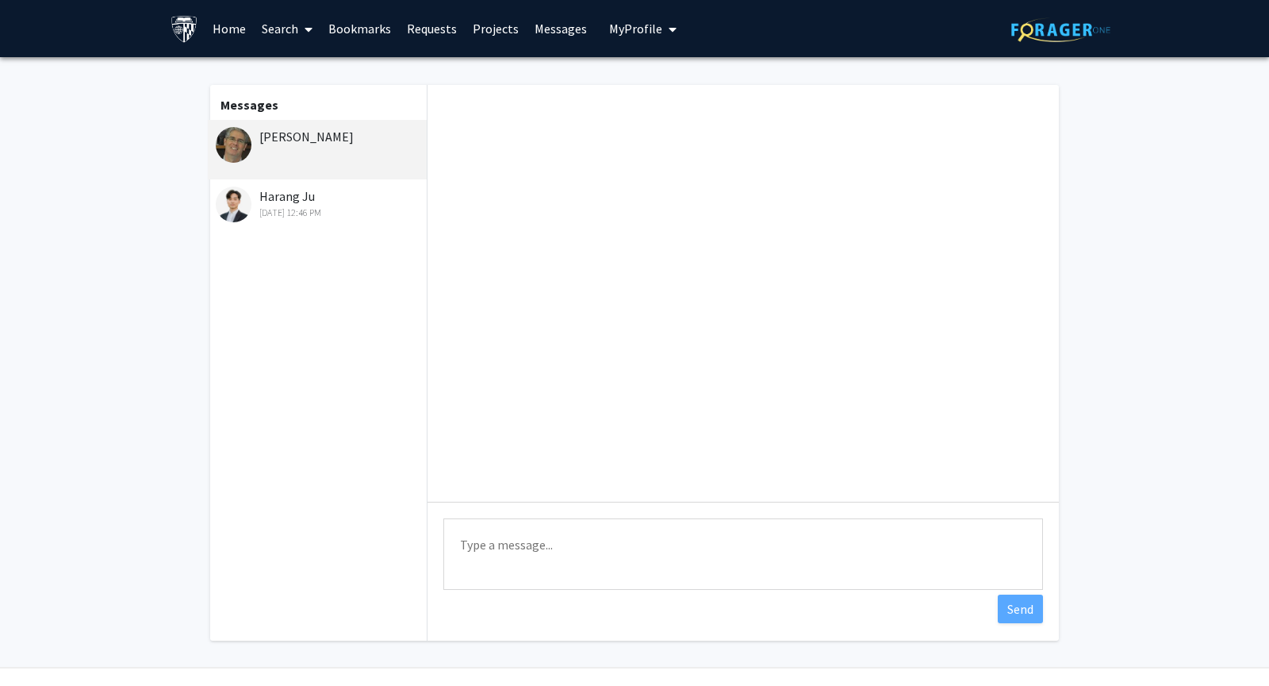
click at [321, 221] on div "Harang Ju [DATE] 12:46 PM" at bounding box center [317, 209] width 219 height 60
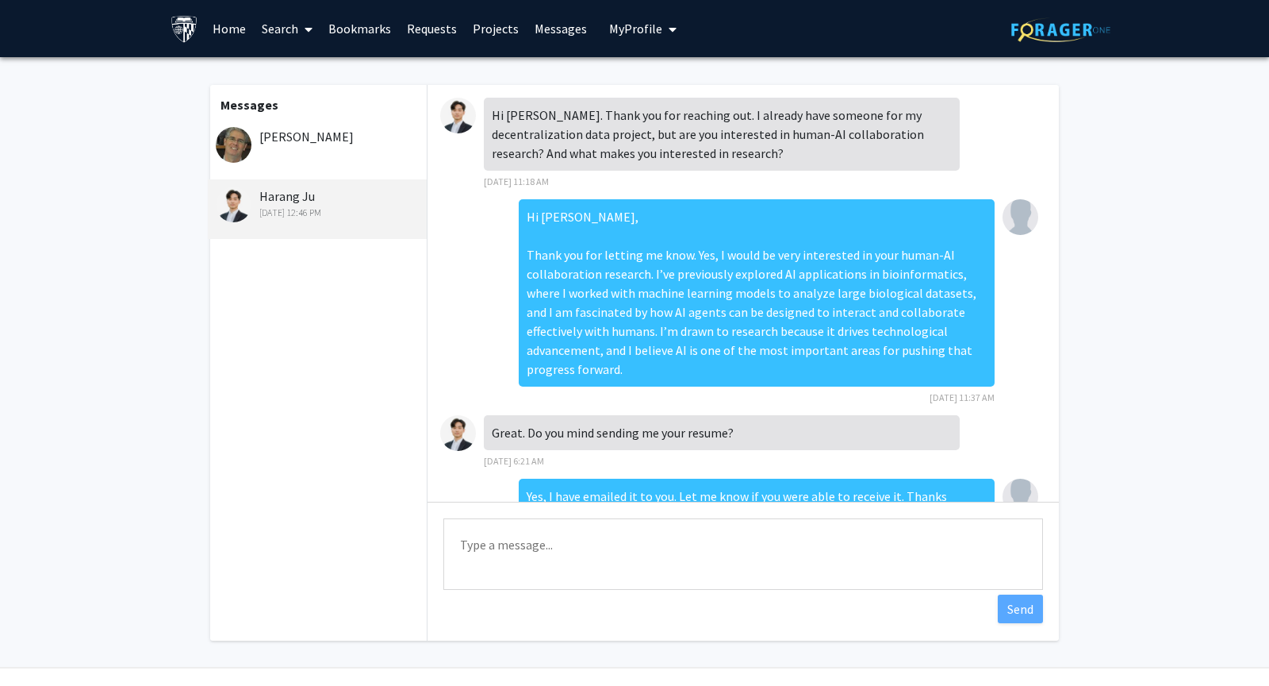
scroll to position [370, 0]
